Goal: Information Seeking & Learning: Learn about a topic

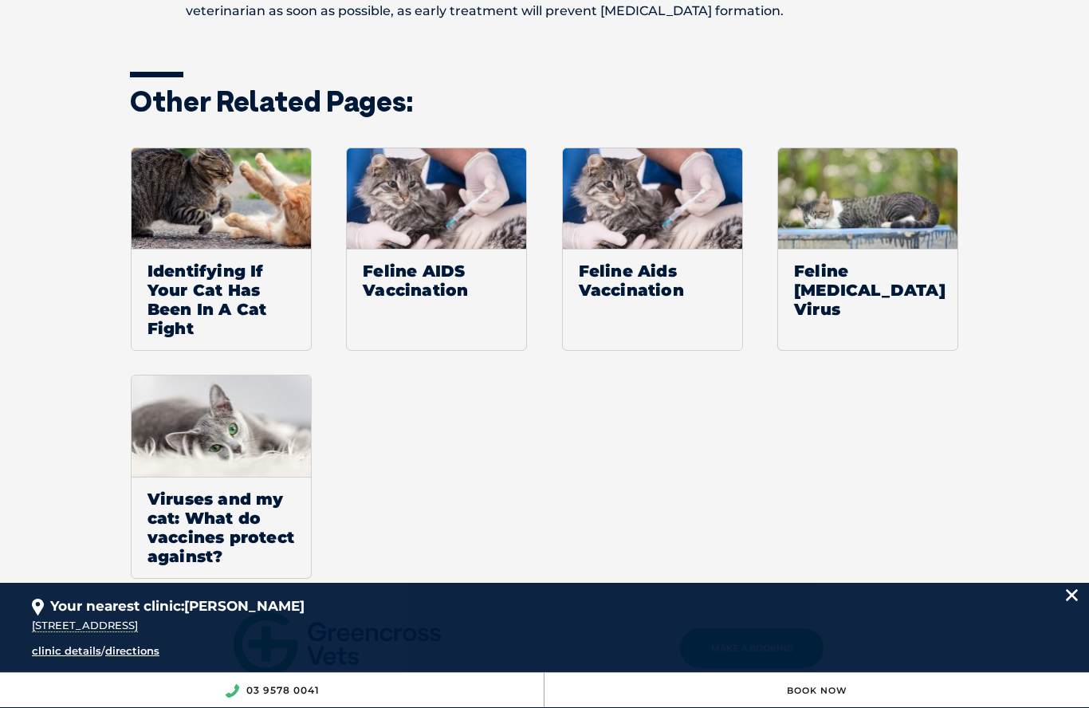
scroll to position [1893, 0]
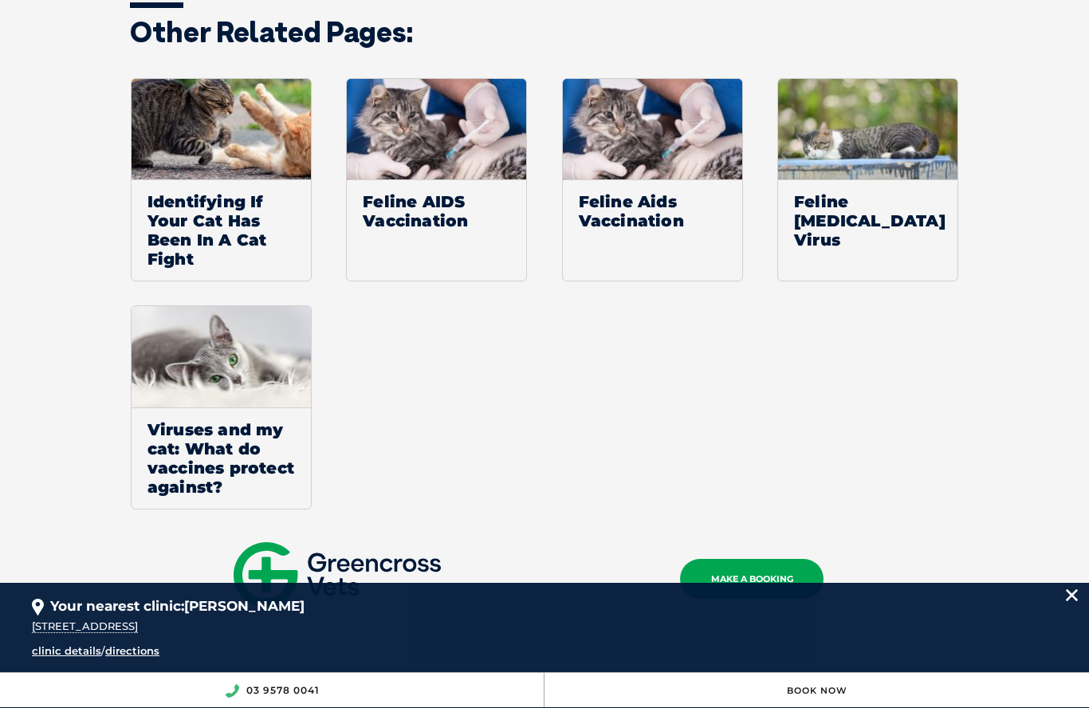
click at [269, 218] on span "Identifying If Your Cat Has Been In A Cat Fight" at bounding box center [221, 229] width 179 height 101
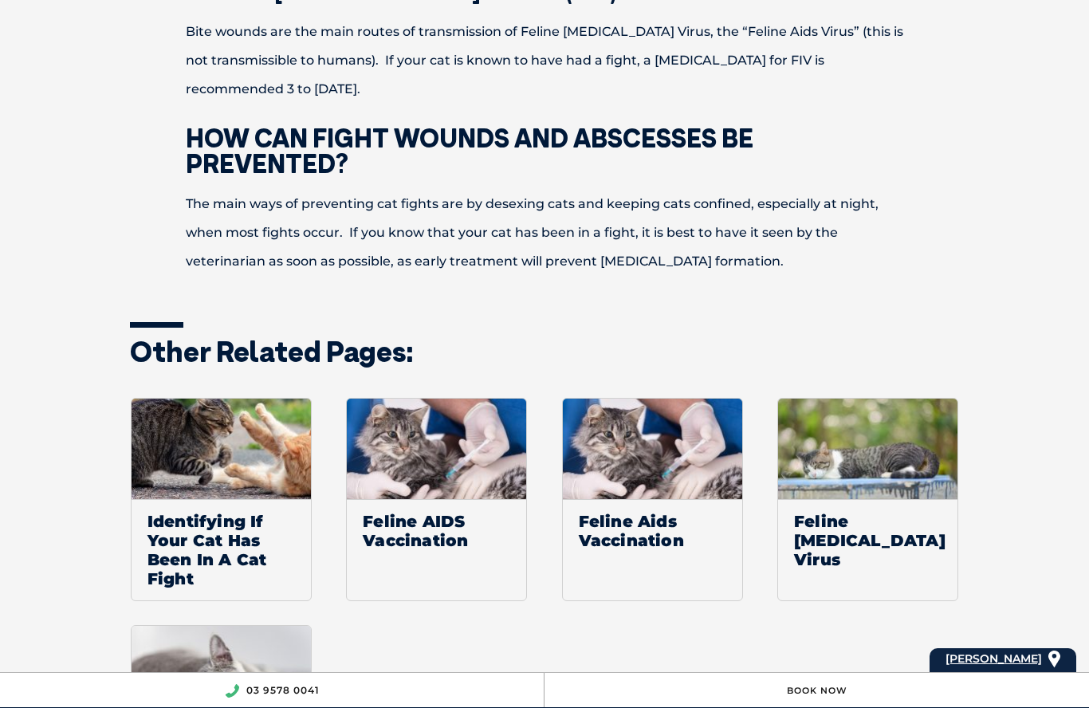
scroll to position [1586, 0]
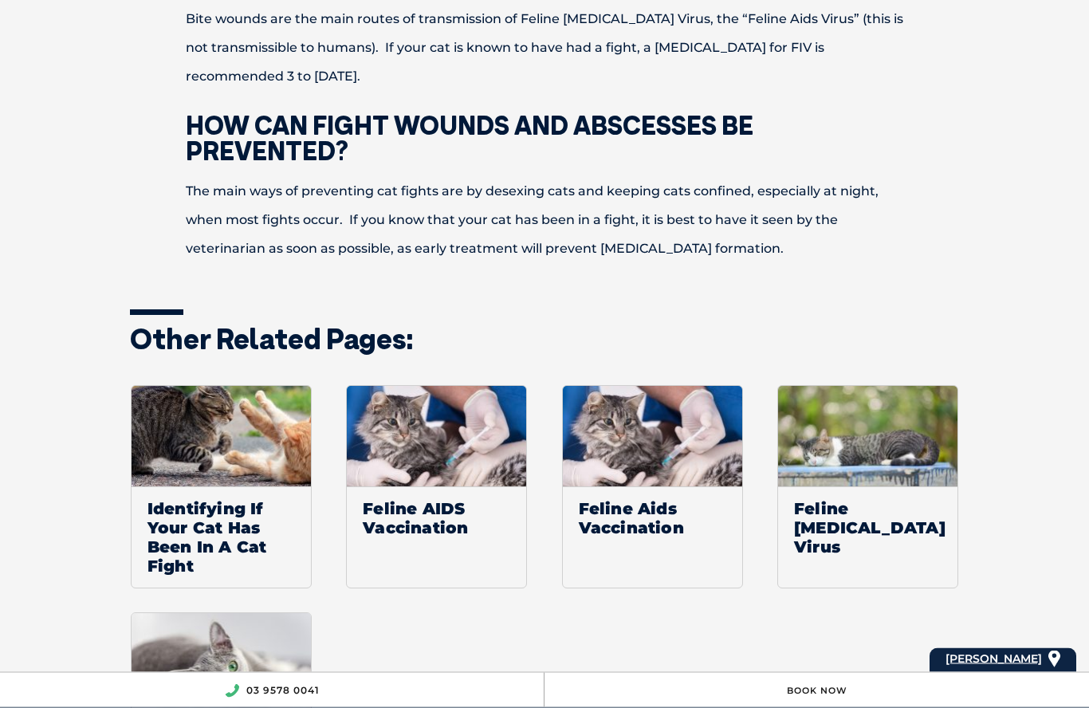
click at [238, 515] on span "Identifying If Your Cat Has Been In A Cat Fight" at bounding box center [221, 537] width 179 height 101
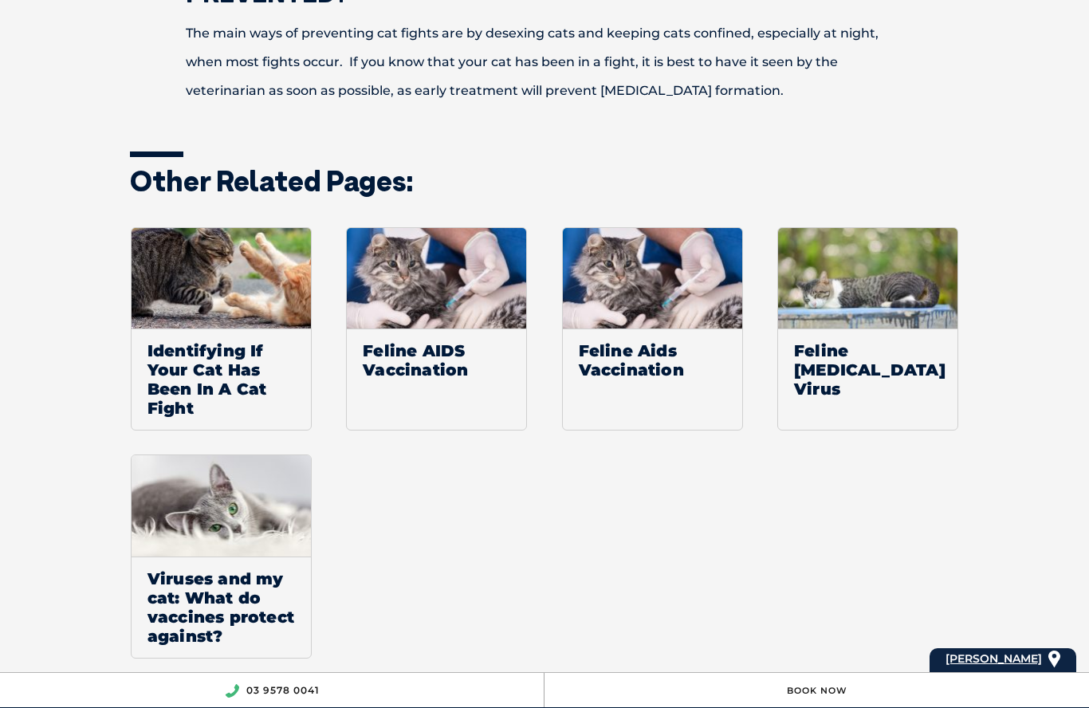
scroll to position [1747, 0]
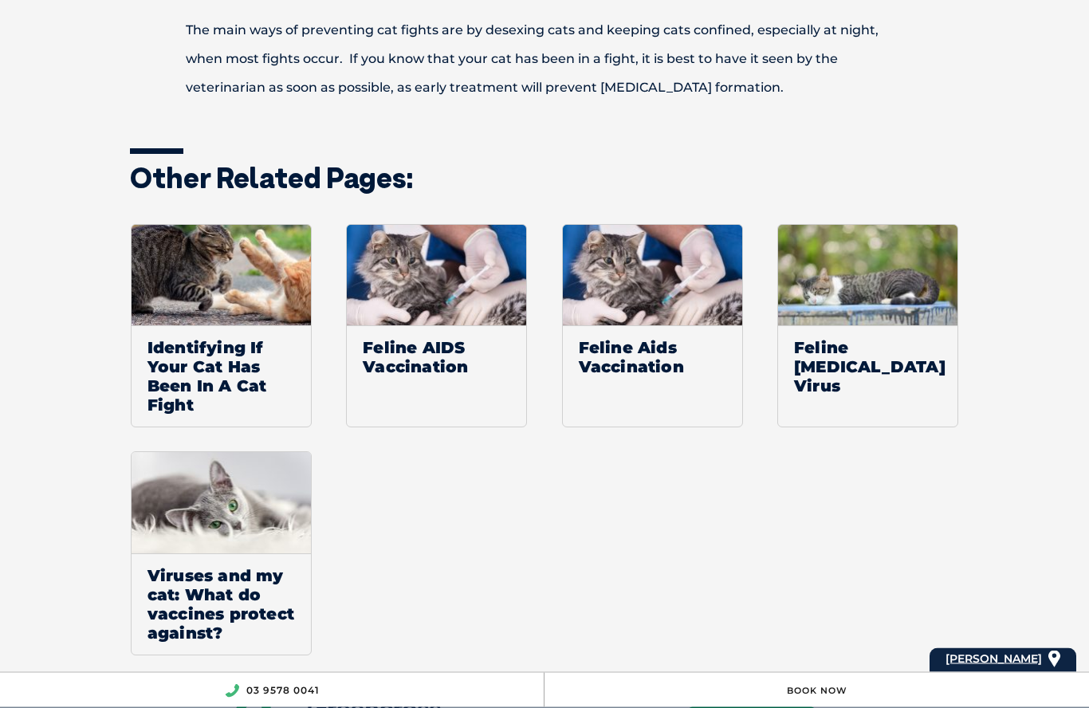
click at [234, 351] on span "Identifying If Your Cat Has Been In A Cat Fight" at bounding box center [221, 376] width 179 height 101
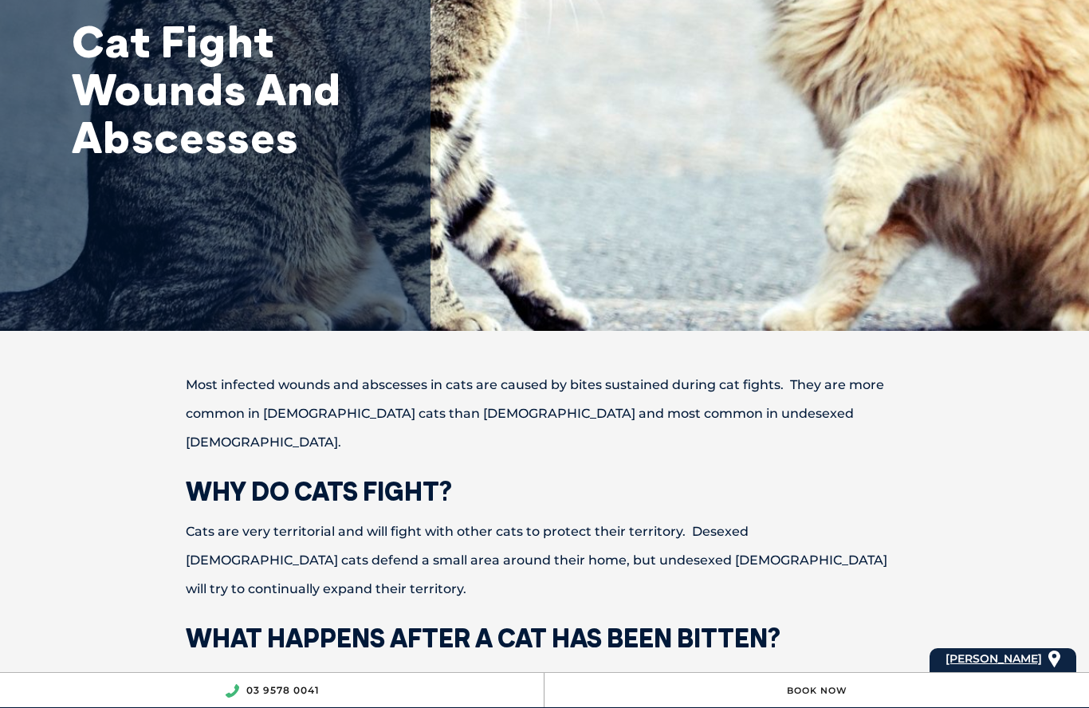
scroll to position [217, 0]
